Goal: Task Accomplishment & Management: Manage account settings

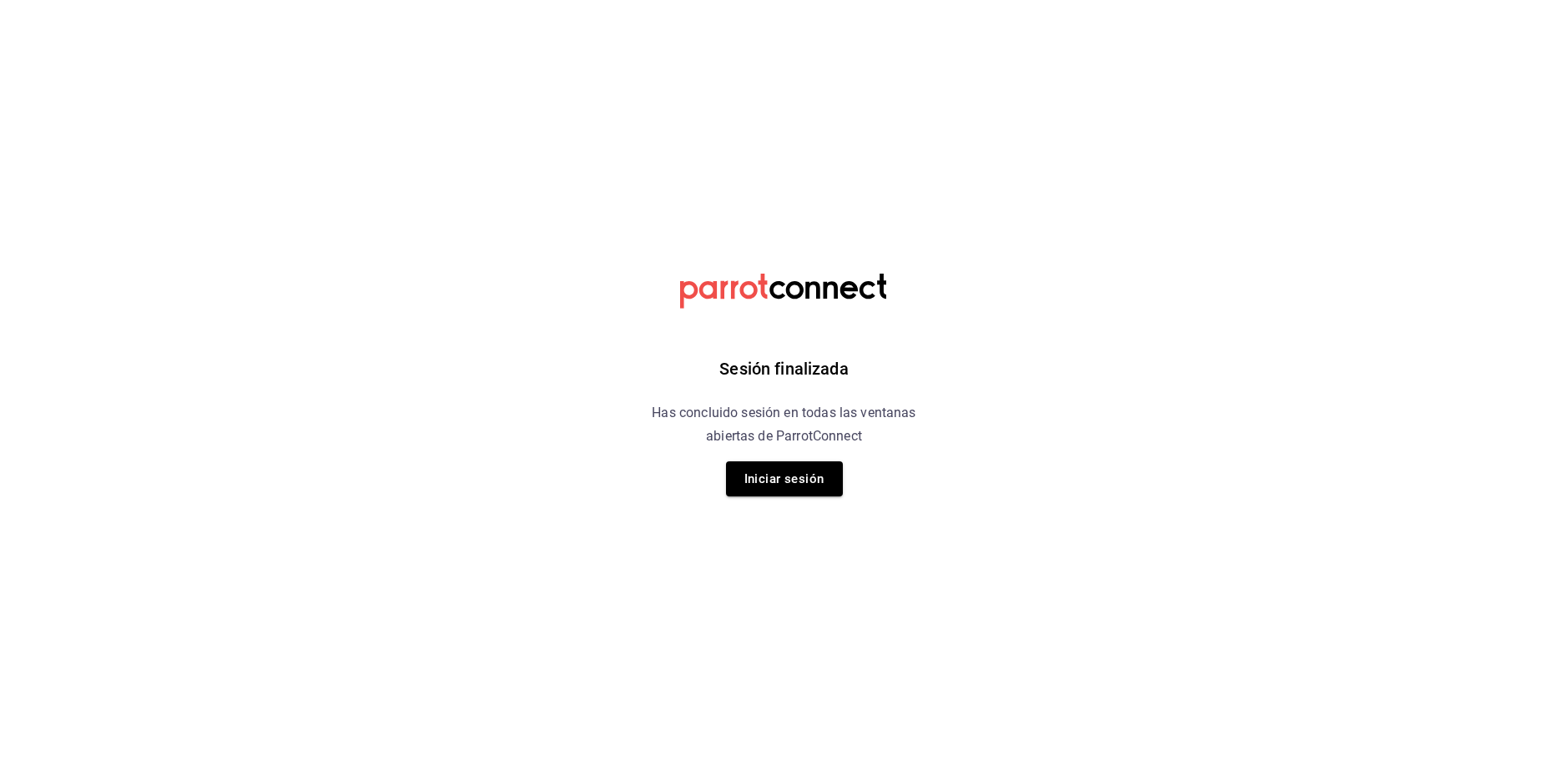
click at [792, 494] on button "Iniciar sesión" at bounding box center [785, 479] width 117 height 35
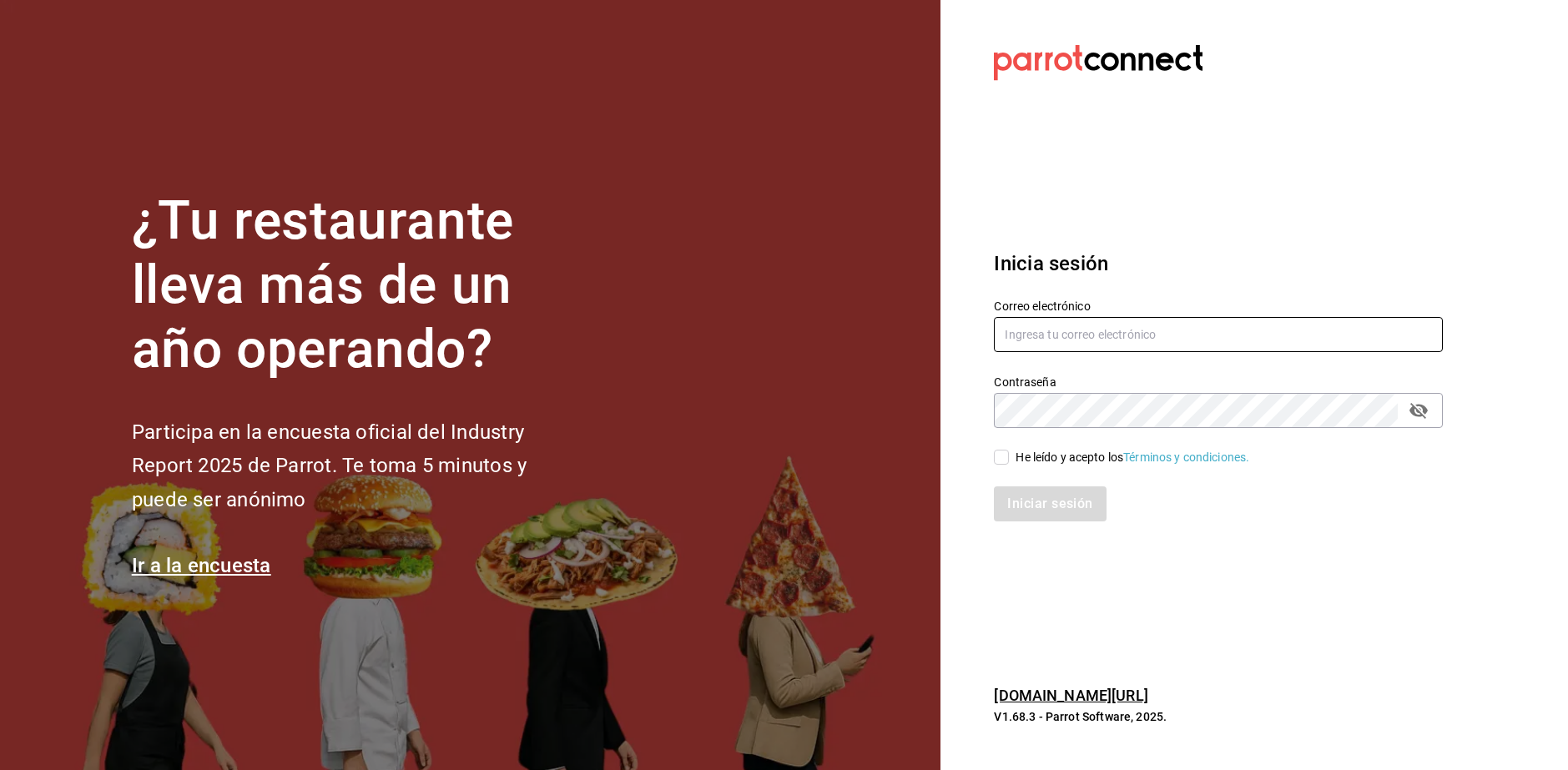
click at [1174, 341] on input "text" at bounding box center [1218, 334] width 449 height 35
type input "[EMAIL_ADDRESS][DOMAIN_NAME]"
click at [1000, 458] on input "He leído y acepto los Términos y condiciones." at bounding box center [1001, 457] width 15 height 15
checkbox input "true"
click at [1024, 514] on button "Iniciar sesión" at bounding box center [1051, 504] width 114 height 35
